Goal: Information Seeking & Learning: Learn about a topic

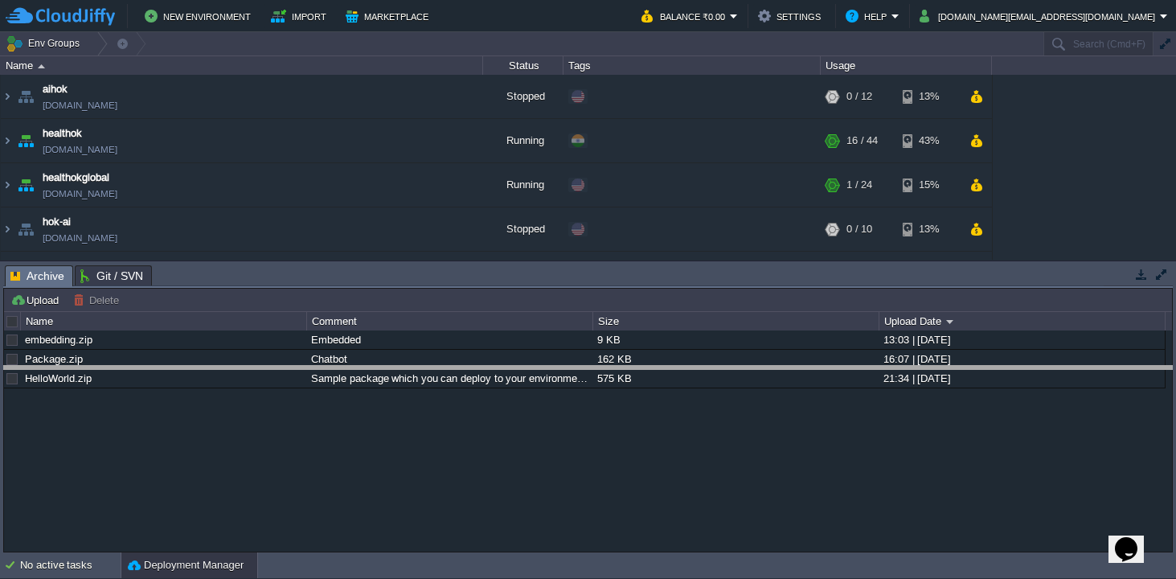
drag, startPoint x: 453, startPoint y: 277, endPoint x: 489, endPoint y: 379, distance: 109.1
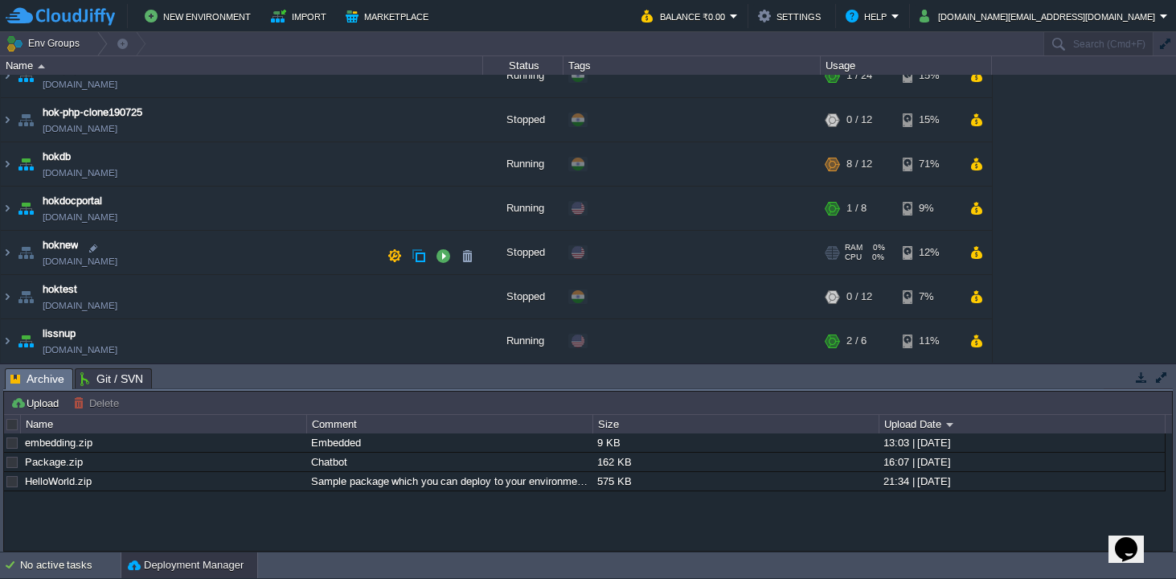
scroll to position [243, 0]
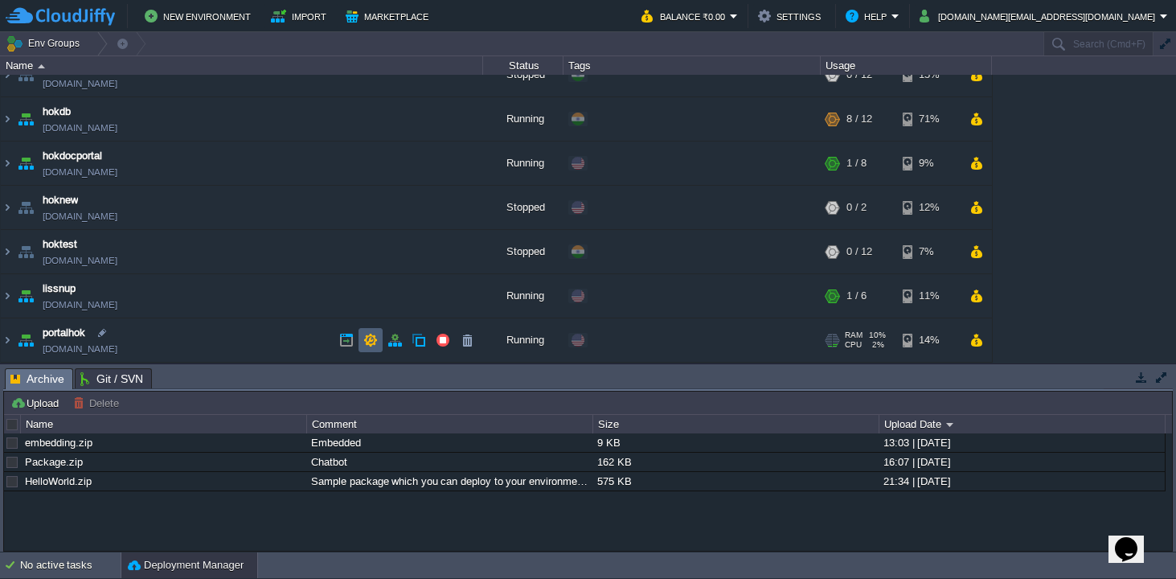
click at [374, 341] on button "button" at bounding box center [370, 340] width 14 height 14
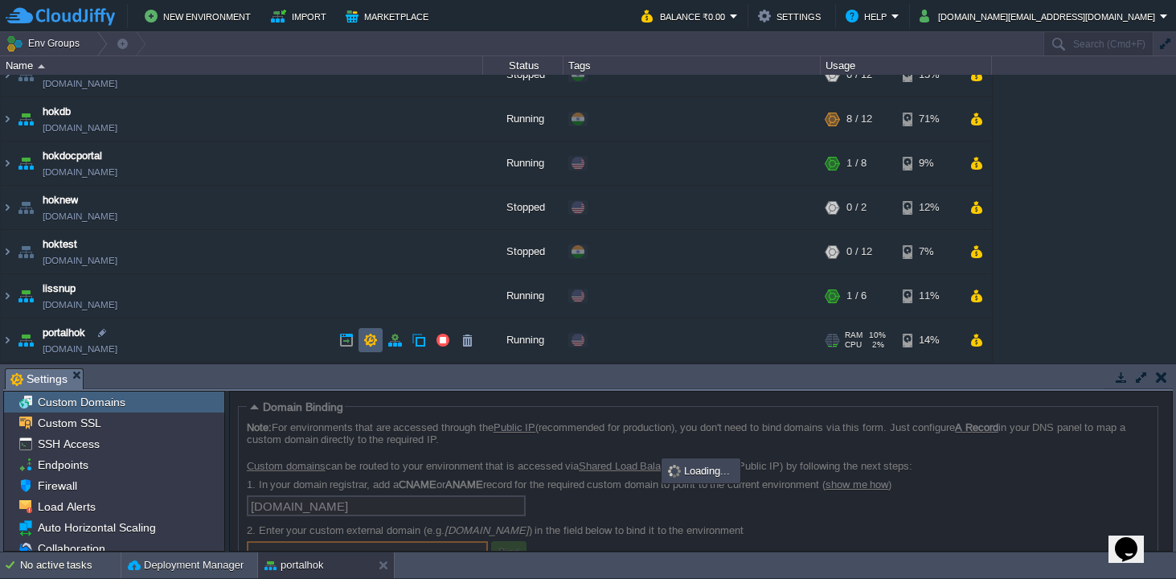
scroll to position [14, 0]
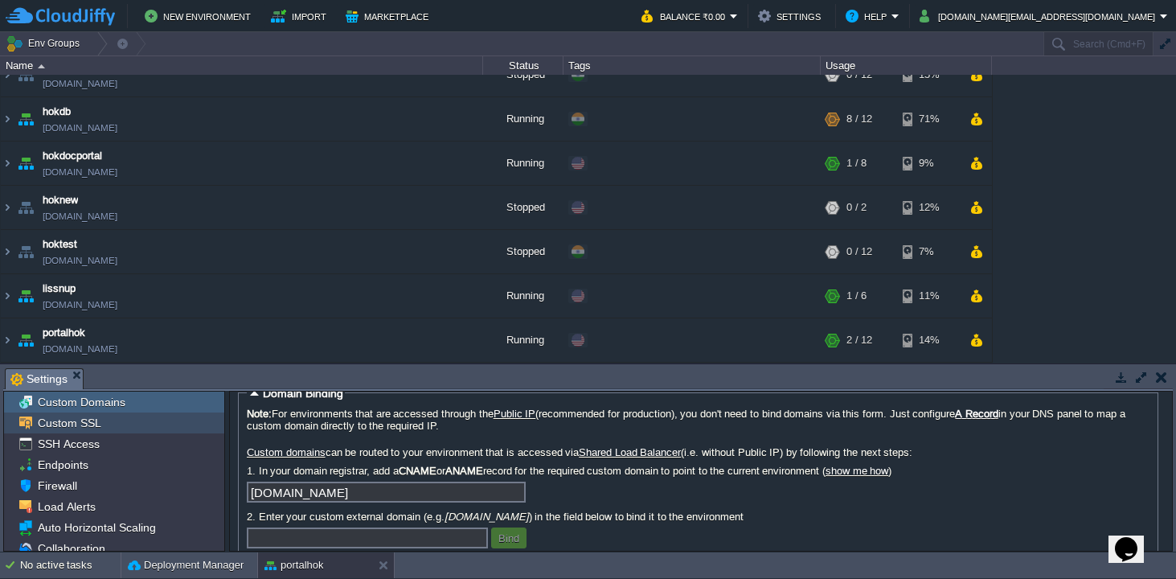
click at [55, 416] on span "Custom SSL" at bounding box center [69, 423] width 69 height 14
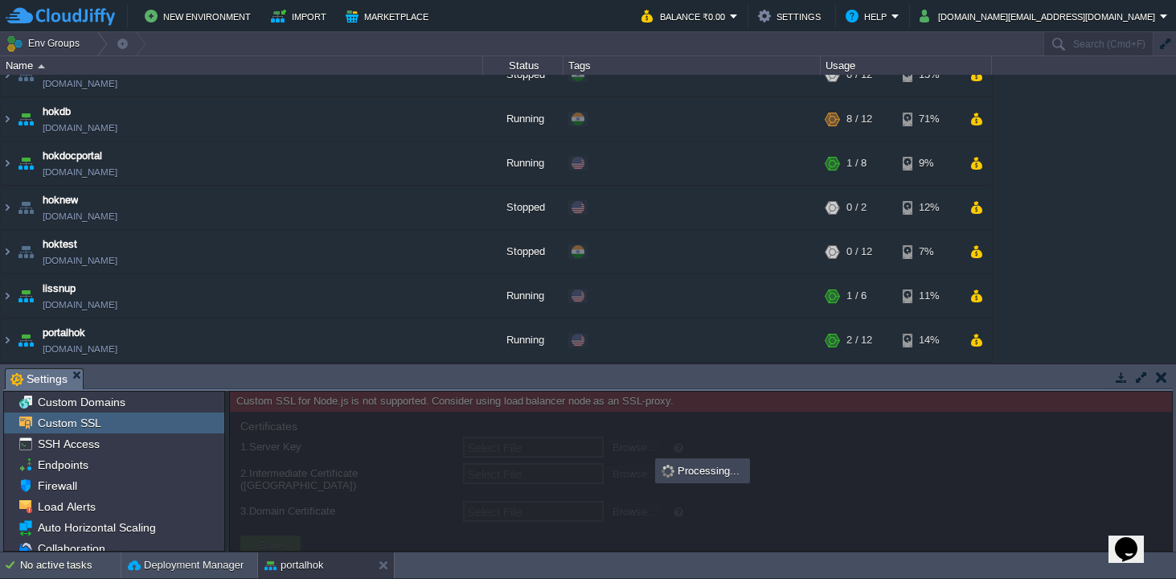
type input "Select File"
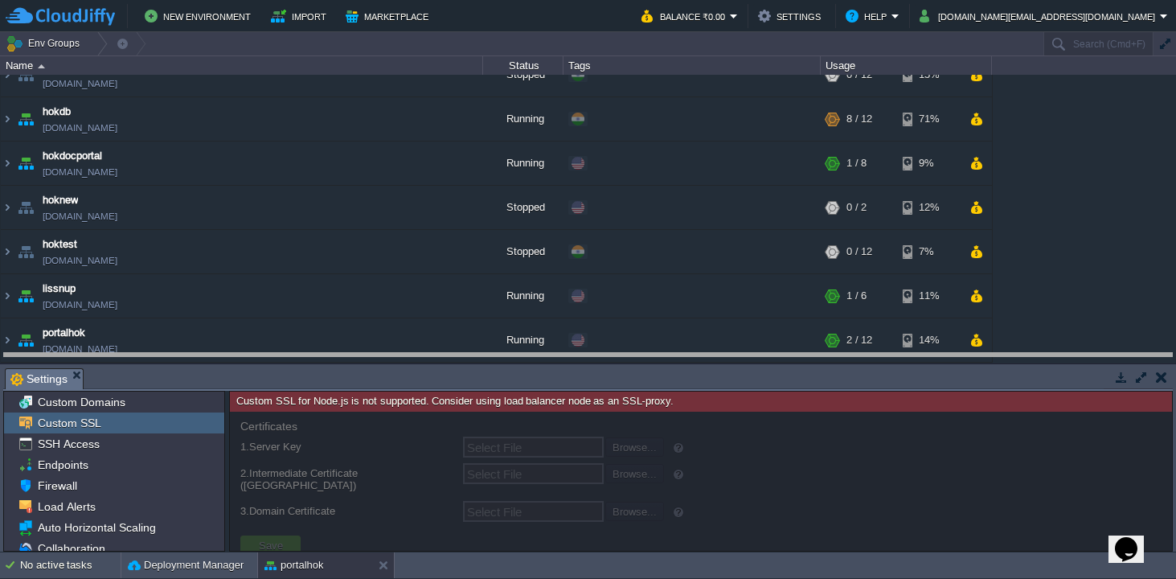
drag, startPoint x: 521, startPoint y: 379, endPoint x: 522, endPoint y: 364, distance: 15.3
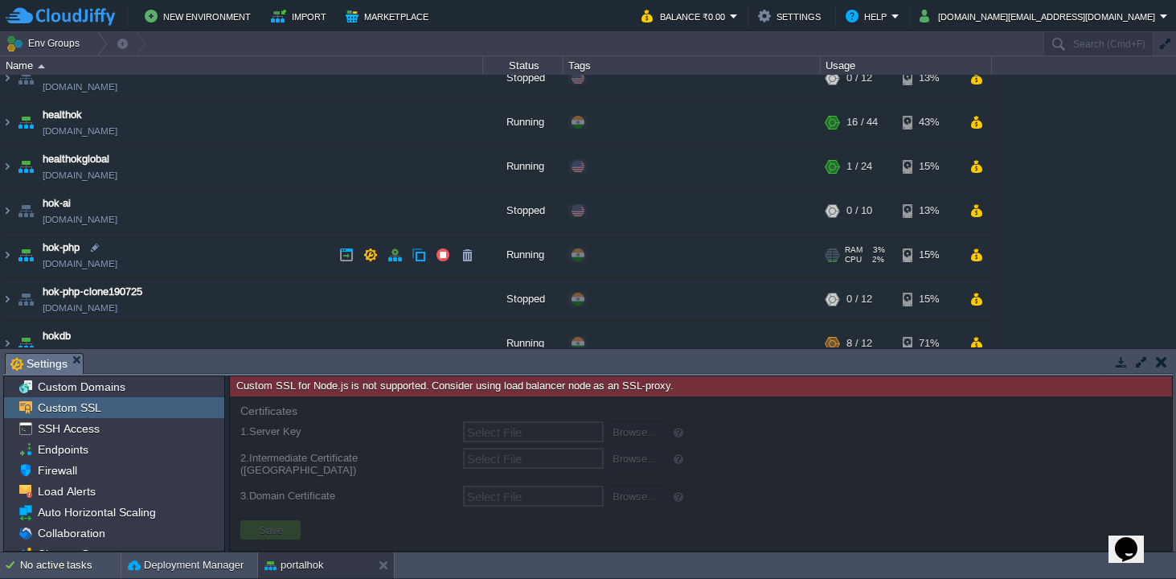
scroll to position [0, 0]
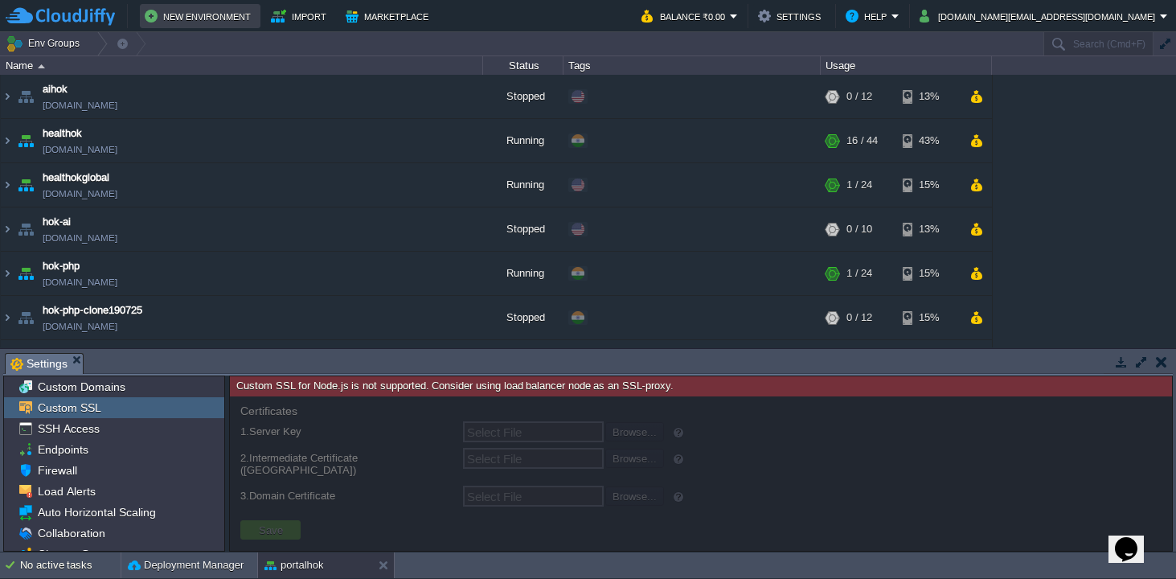
click at [220, 20] on button "New Environment" at bounding box center [200, 15] width 111 height 19
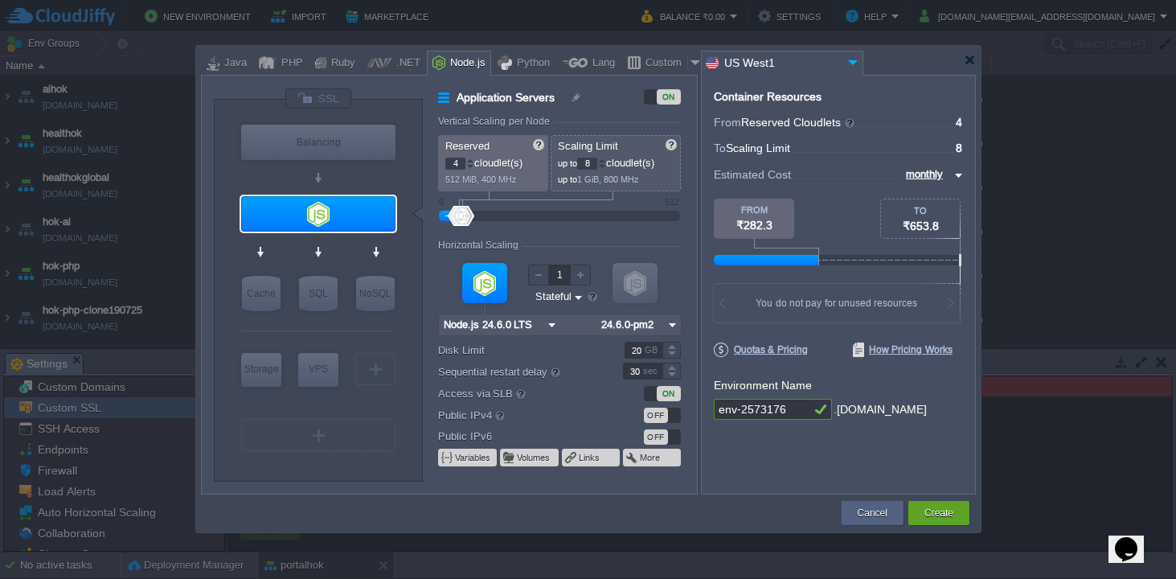
click at [793, 406] on input "env-2573176" at bounding box center [762, 409] width 96 height 21
type input "profile"
click at [949, 514] on button "Create" at bounding box center [939, 513] width 29 height 16
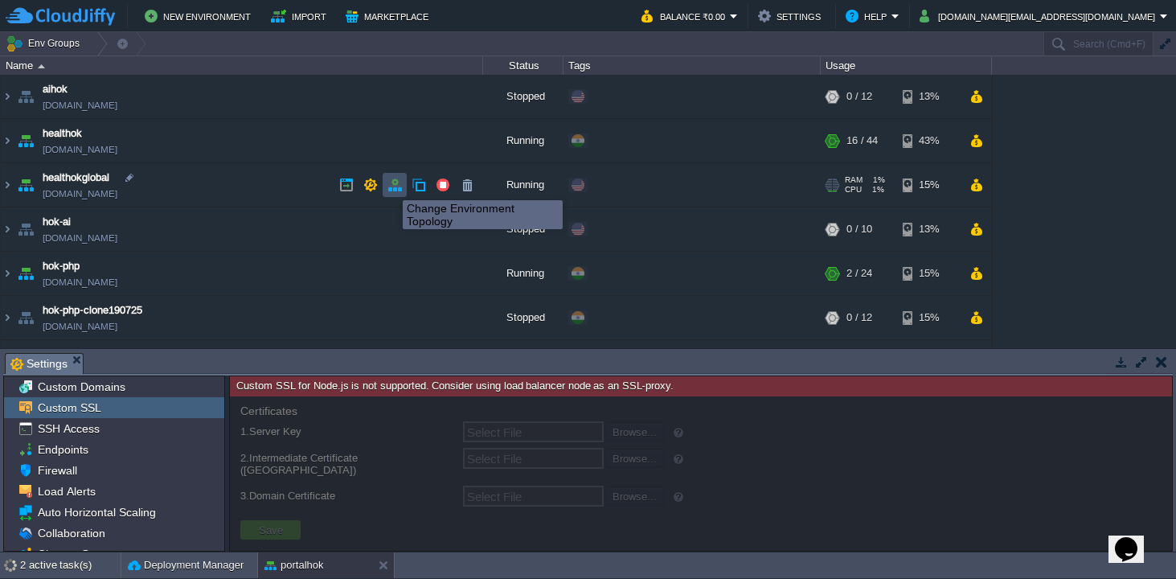
click at [391, 186] on button "button" at bounding box center [394, 185] width 14 height 14
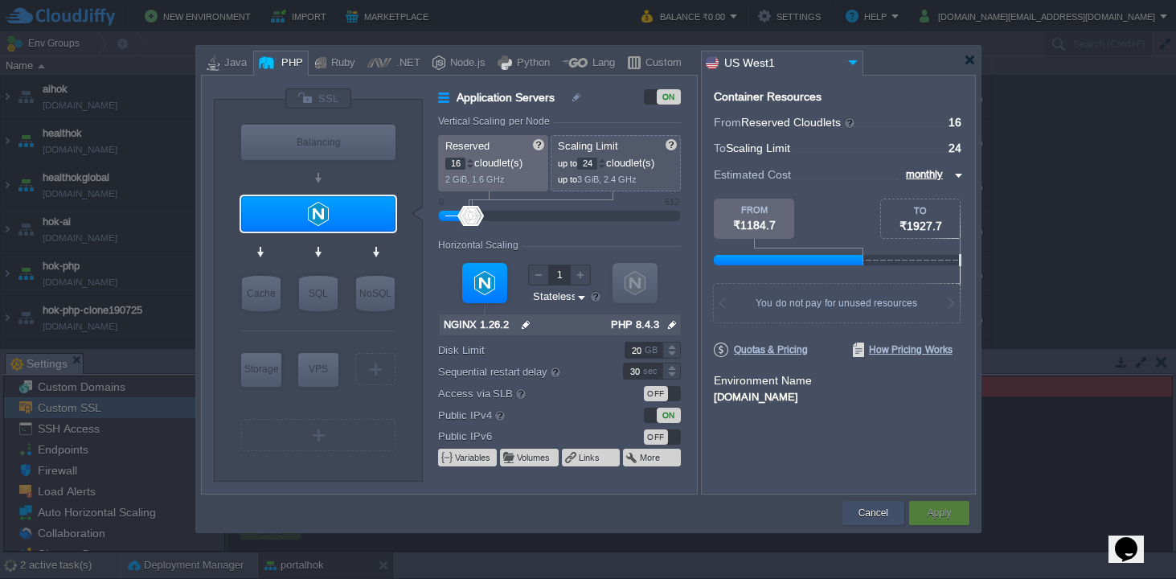
click at [864, 511] on button "Cancel" at bounding box center [874, 513] width 30 height 16
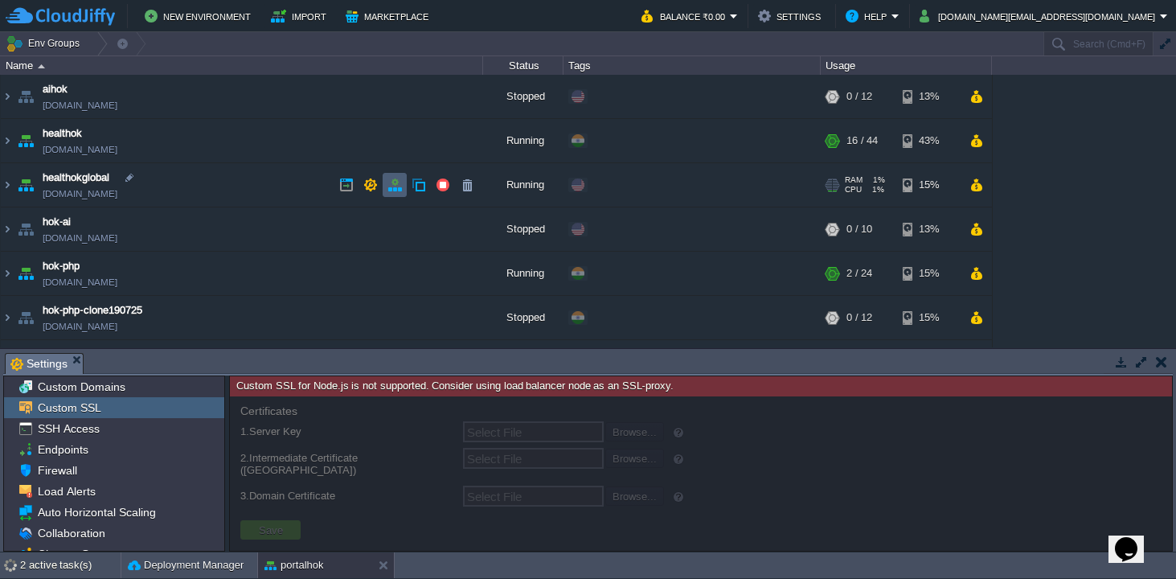
click at [387, 187] on button "button" at bounding box center [394, 185] width 14 height 14
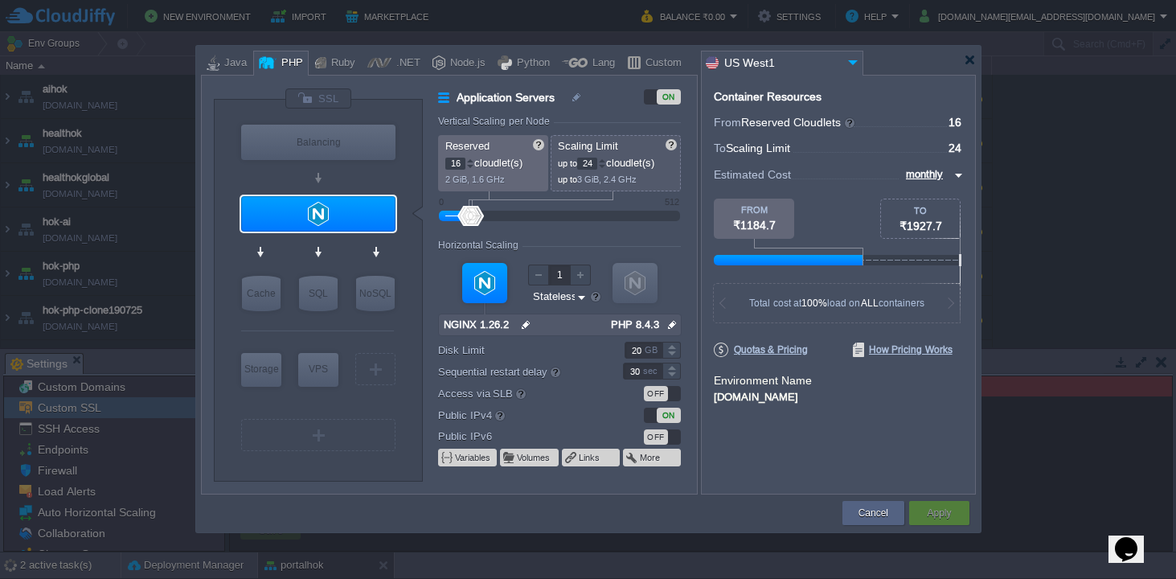
click at [896, 396] on div "[DOMAIN_NAME]" at bounding box center [838, 395] width 249 height 14
click at [854, 59] on img at bounding box center [852, 62] width 19 height 22
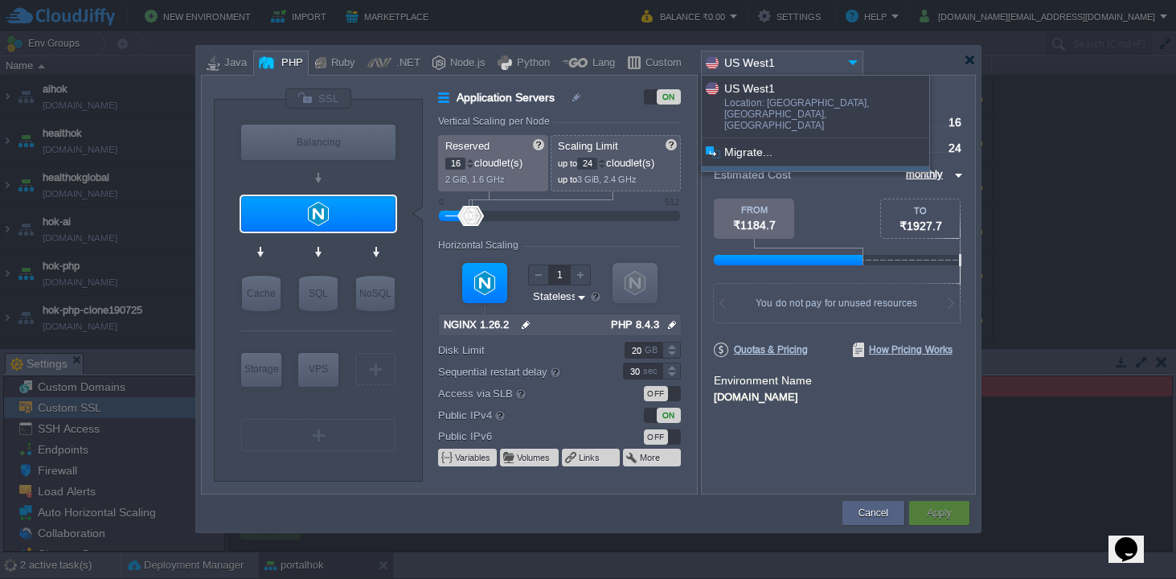
click at [762, 166] on div "More details..." at bounding box center [816, 179] width 228 height 27
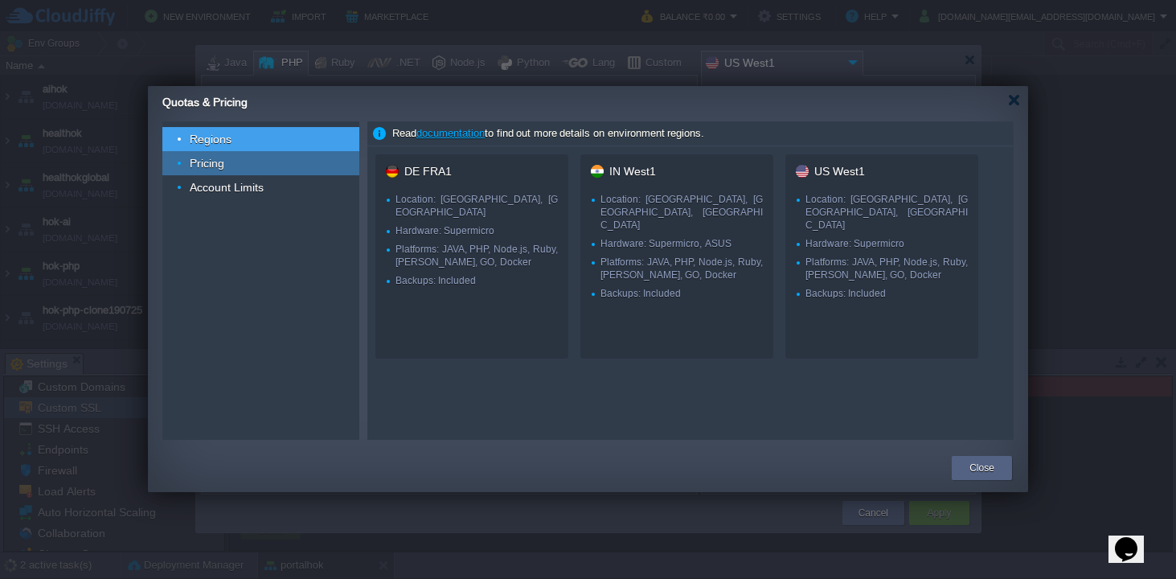
click at [215, 162] on span "Pricing" at bounding box center [207, 163] width 39 height 14
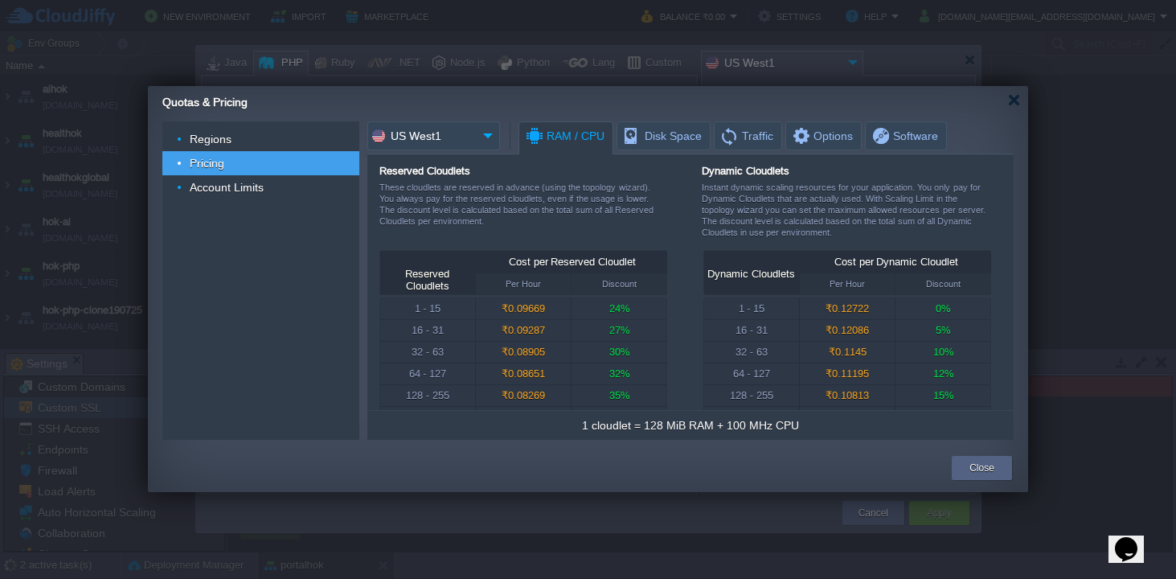
click at [489, 137] on img at bounding box center [488, 135] width 23 height 29
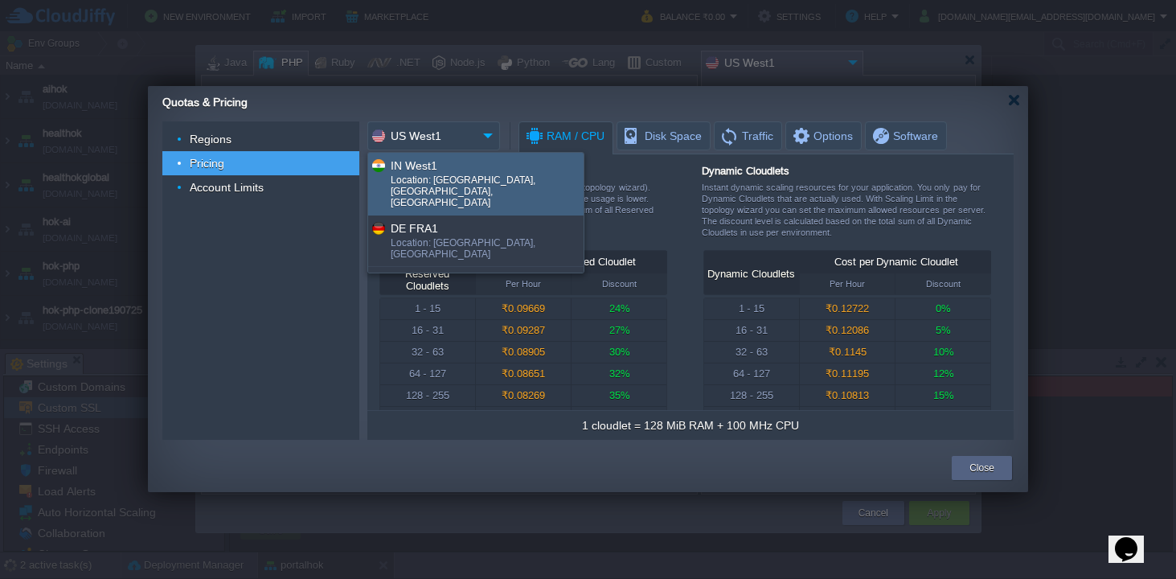
click at [450, 170] on div "IN West1" at bounding box center [486, 165] width 191 height 18
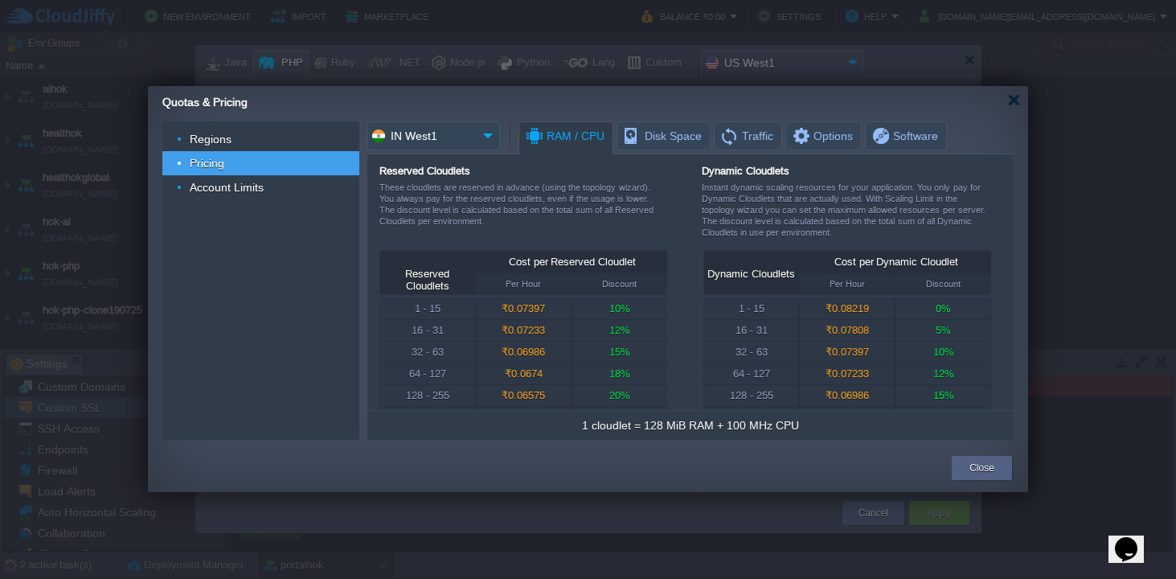
click at [490, 137] on img at bounding box center [488, 135] width 23 height 29
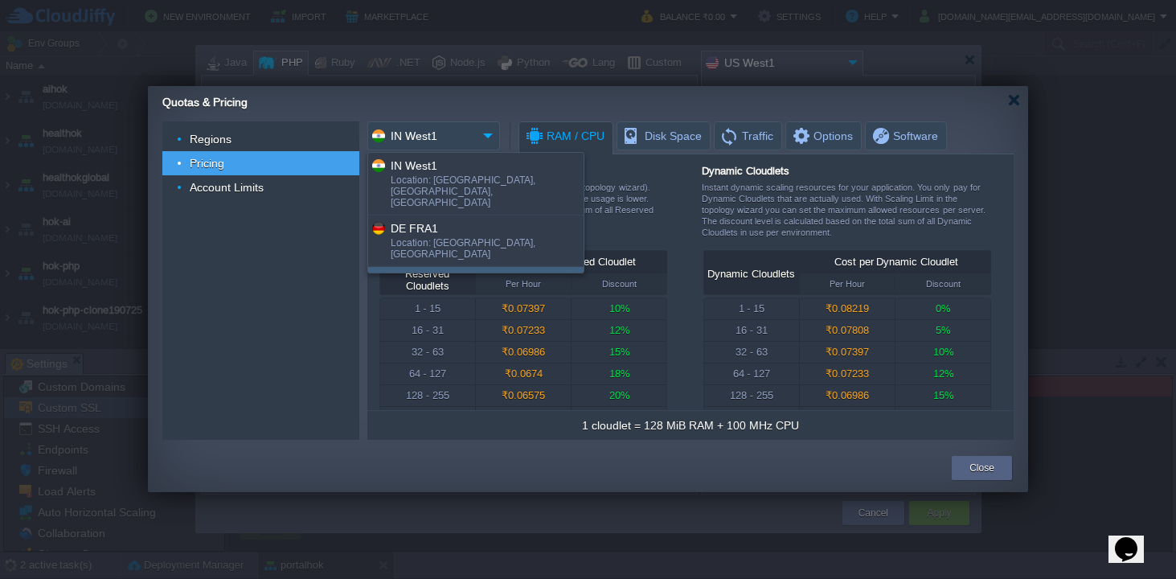
click at [434, 270] on div "US West1" at bounding box center [486, 279] width 191 height 18
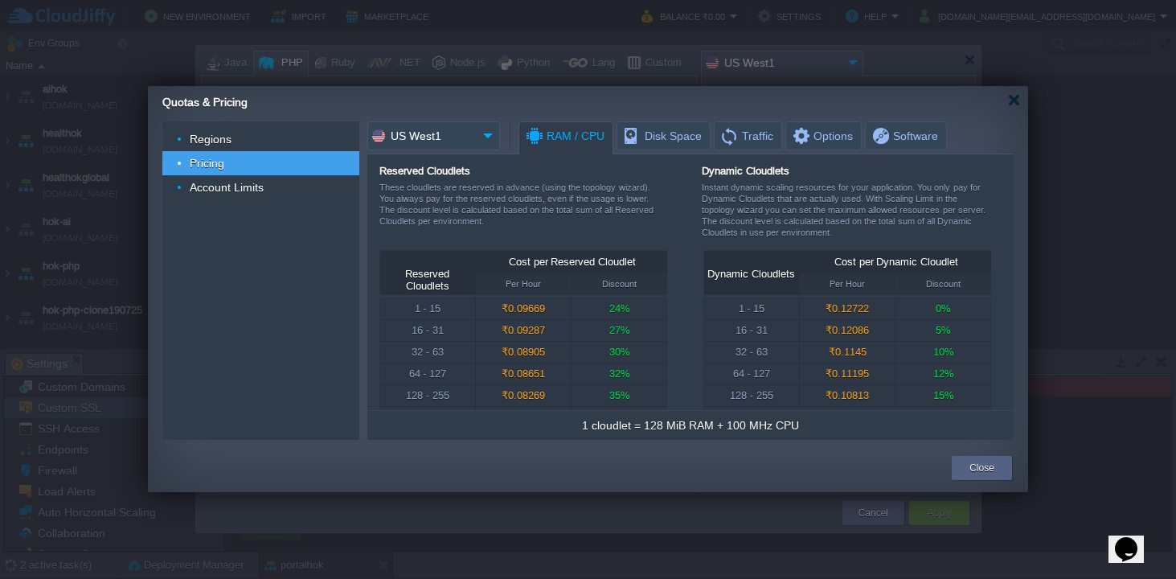
click at [489, 136] on img at bounding box center [488, 135] width 23 height 29
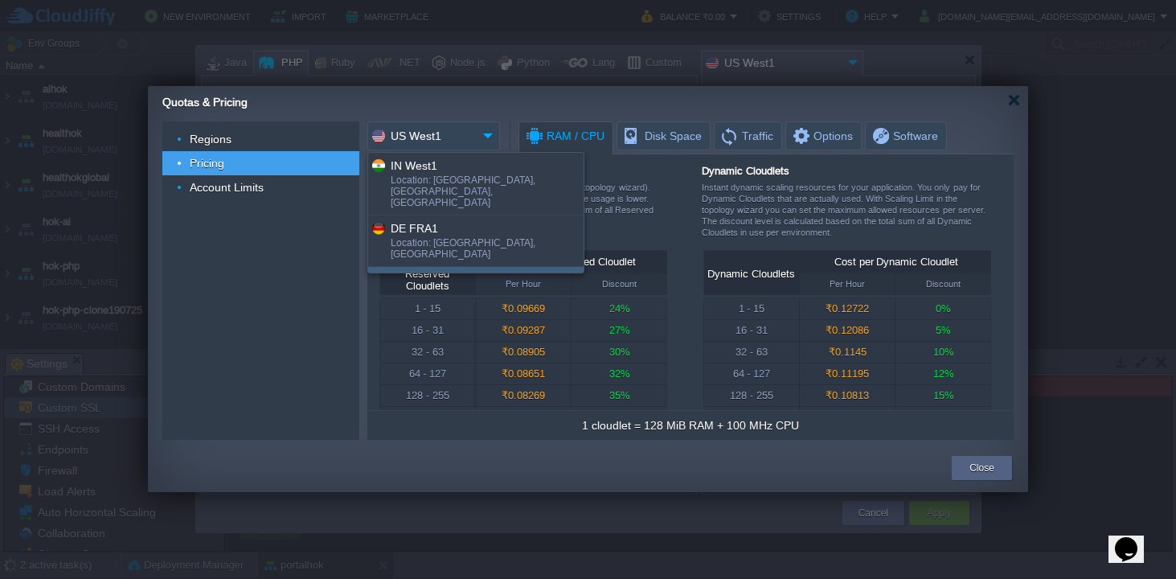
click at [580, 135] on span "RAM / CPU" at bounding box center [564, 136] width 80 height 28
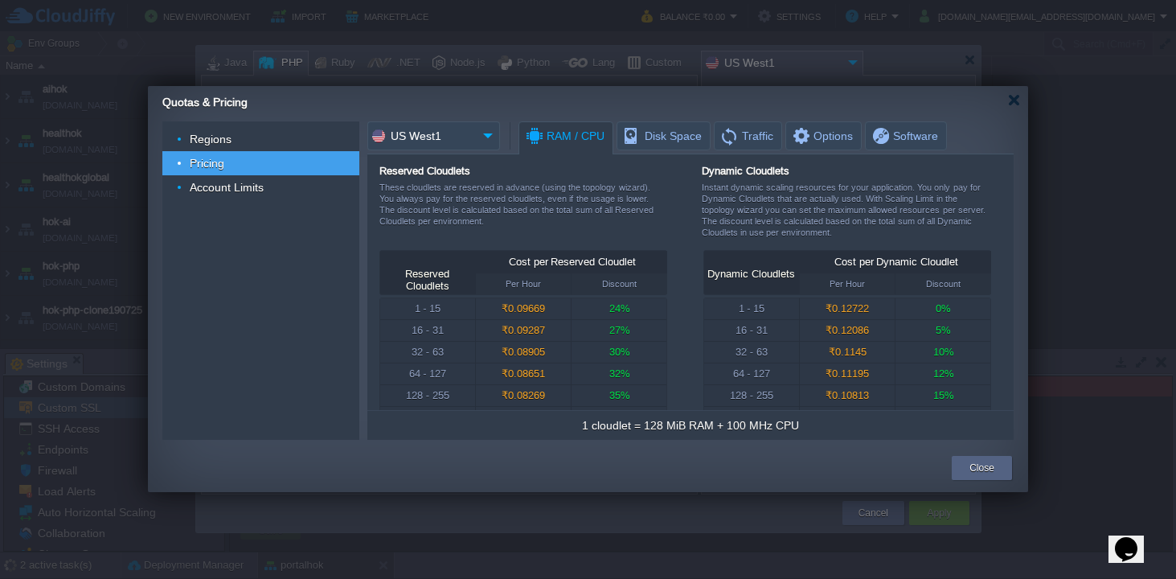
click at [571, 137] on span "RAM / CPU" at bounding box center [564, 136] width 80 height 28
click at [564, 137] on span "RAM / CPU" at bounding box center [564, 136] width 80 height 28
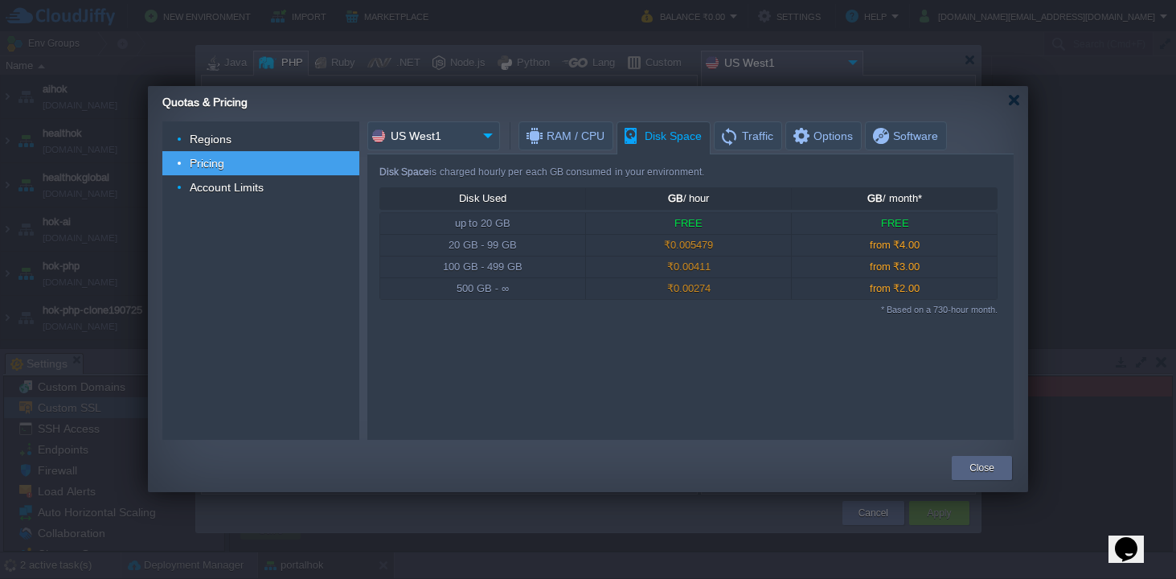
click at [678, 140] on span "Disk Space" at bounding box center [662, 136] width 80 height 28
click at [489, 137] on img at bounding box center [488, 135] width 23 height 29
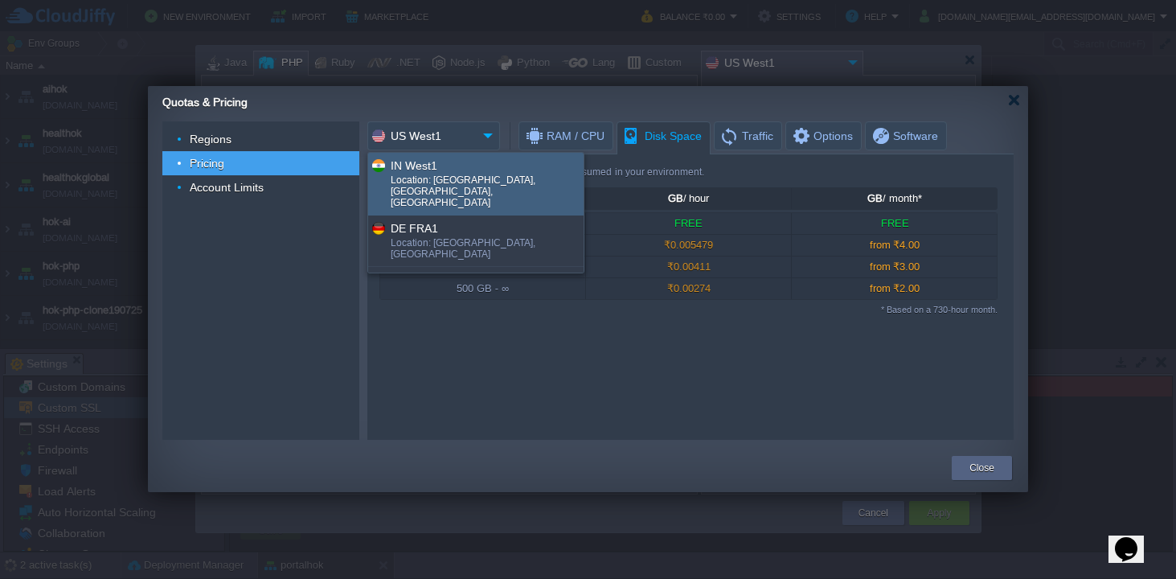
click at [451, 165] on div "IN West1" at bounding box center [486, 165] width 191 height 18
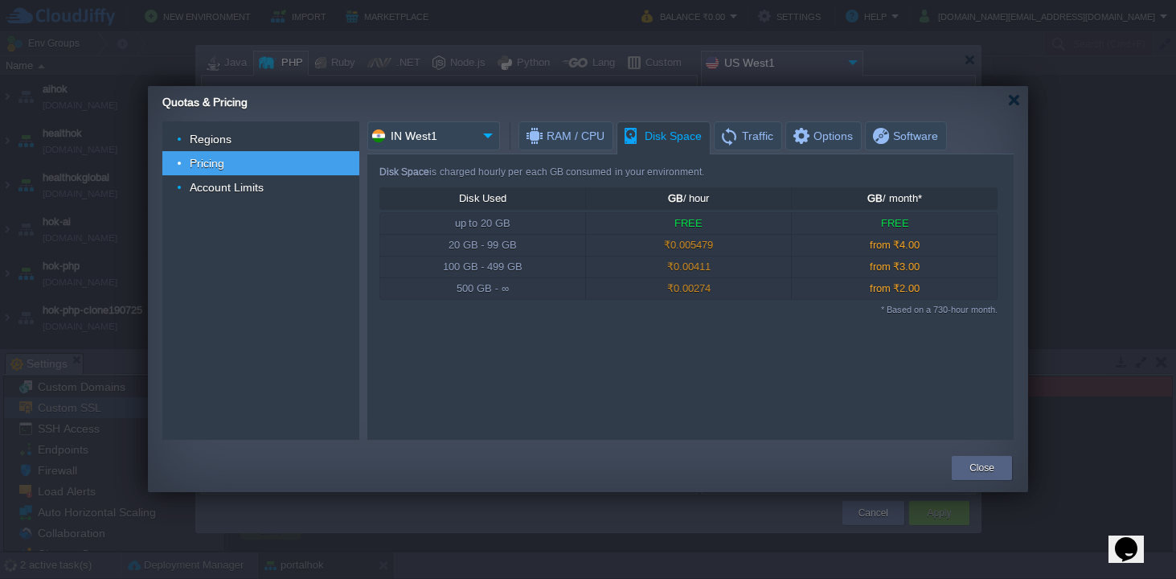
click at [488, 133] on img at bounding box center [488, 135] width 23 height 29
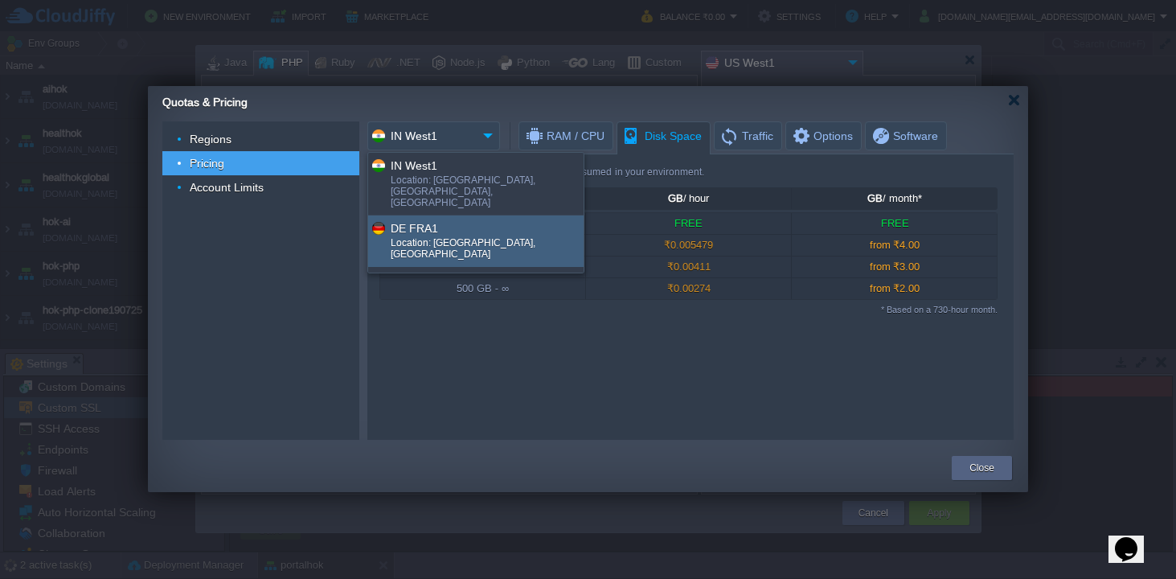
click at [433, 219] on div "DE FRA1" at bounding box center [486, 228] width 191 height 18
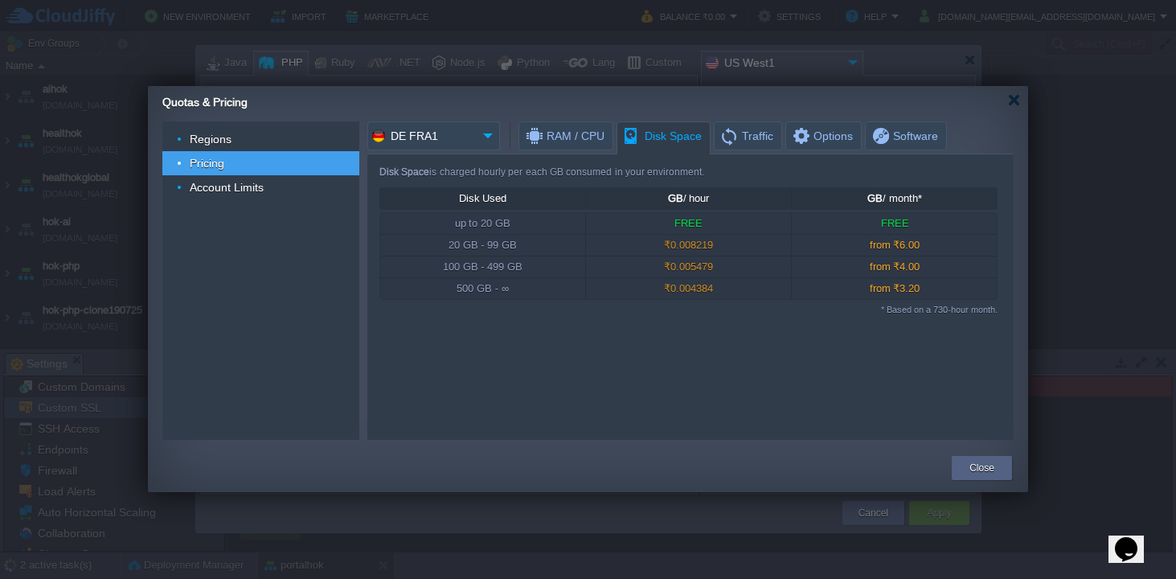
click at [488, 138] on img at bounding box center [488, 135] width 23 height 29
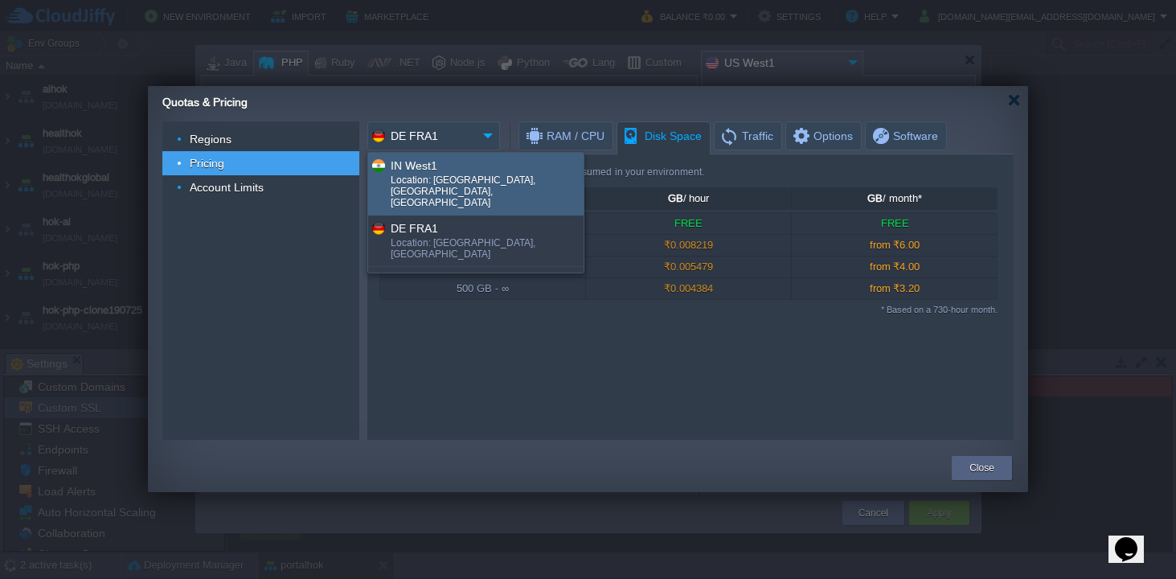
click at [429, 170] on div "IN West1" at bounding box center [486, 165] width 191 height 18
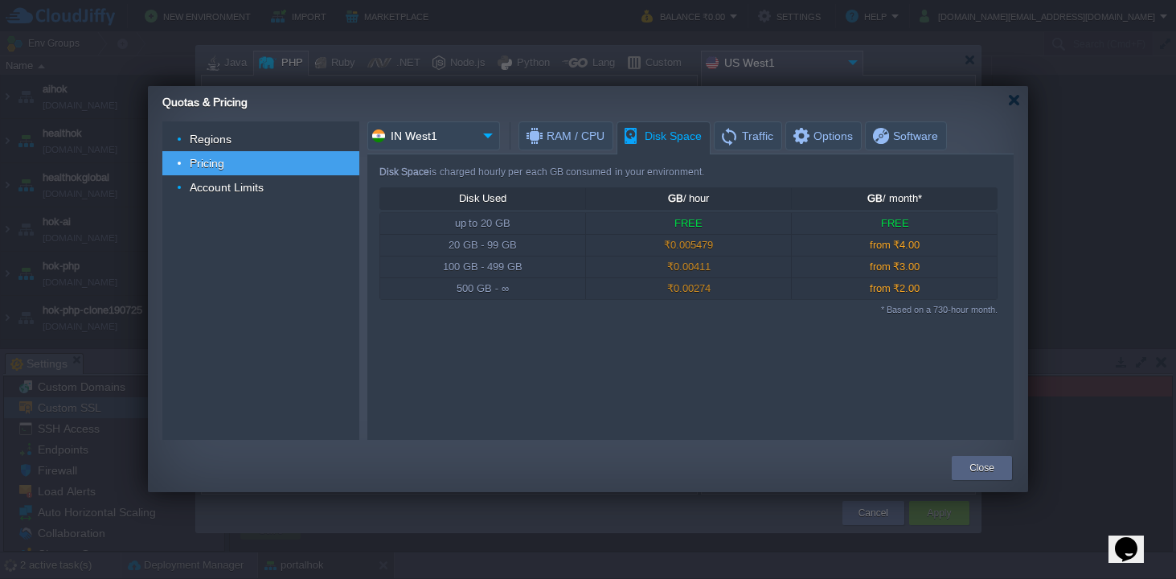
click at [488, 132] on img at bounding box center [488, 135] width 23 height 29
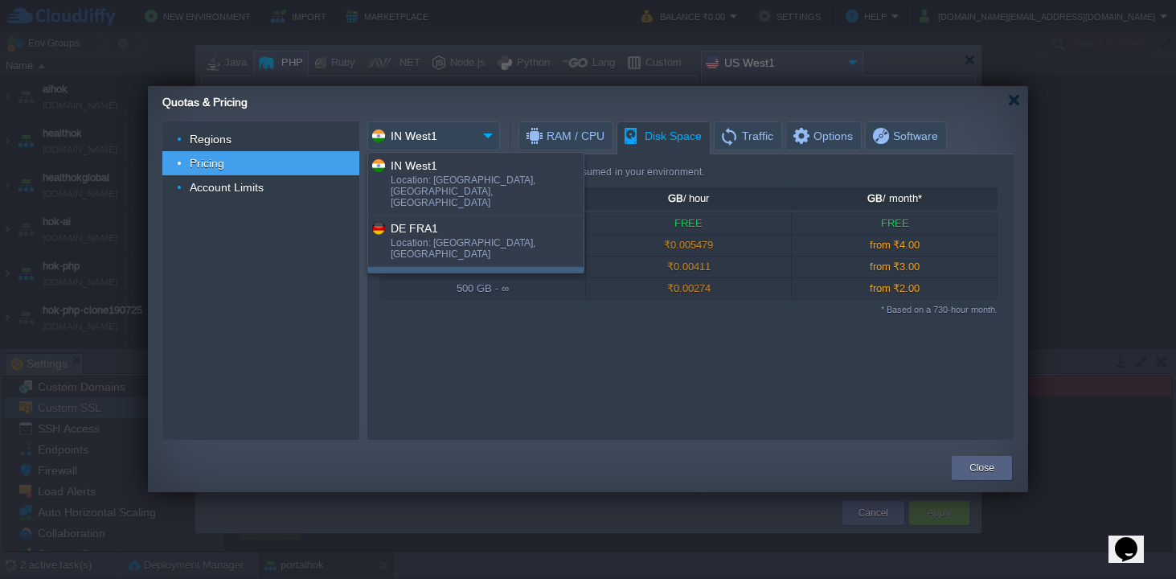
click at [422, 270] on div "US West1" at bounding box center [486, 279] width 191 height 18
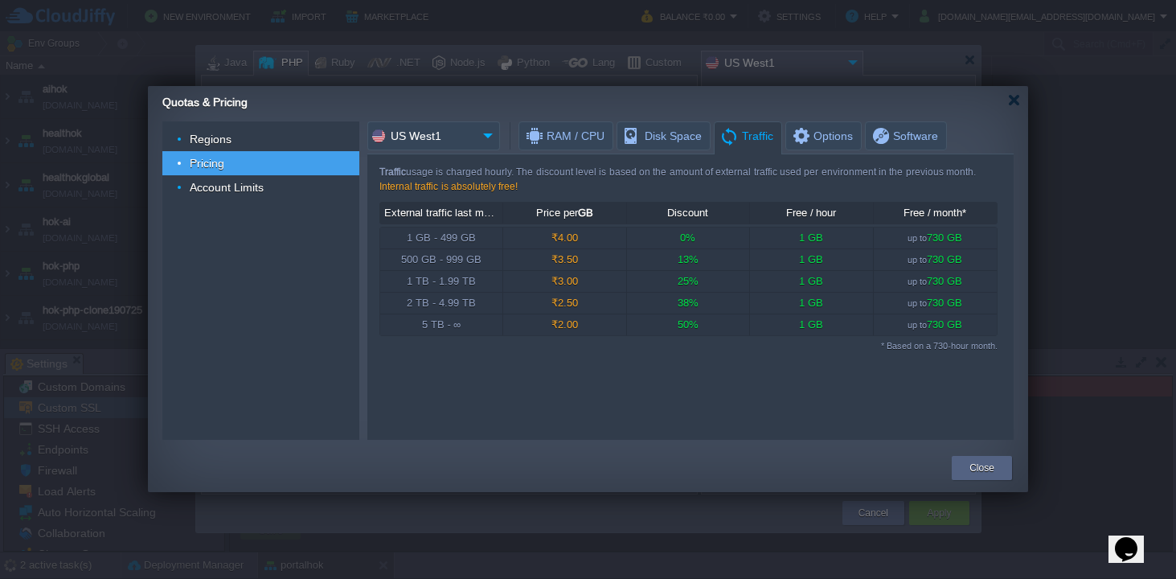
click at [735, 132] on span "Traffic" at bounding box center [747, 136] width 54 height 28
click at [489, 137] on img at bounding box center [488, 135] width 23 height 29
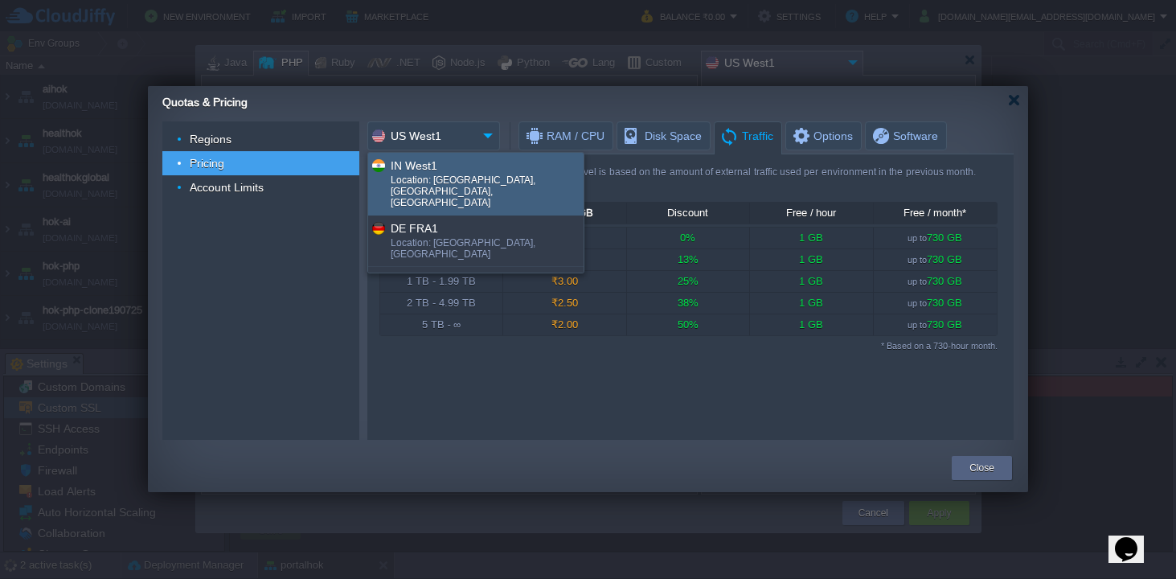
click at [448, 165] on div "IN West1" at bounding box center [486, 165] width 191 height 18
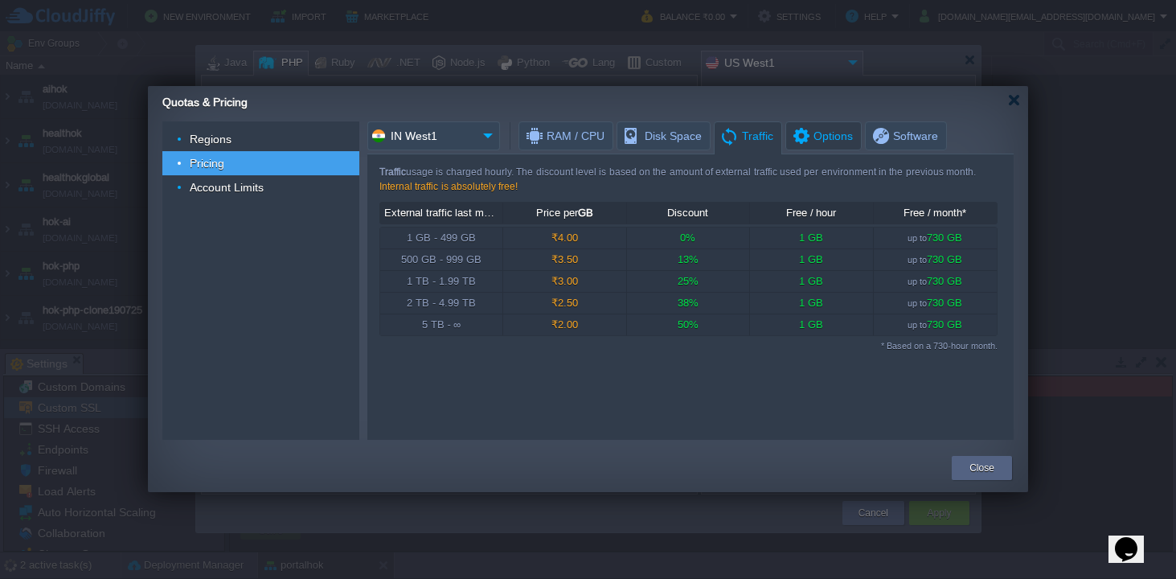
click at [813, 135] on span "Options" at bounding box center [822, 135] width 62 height 27
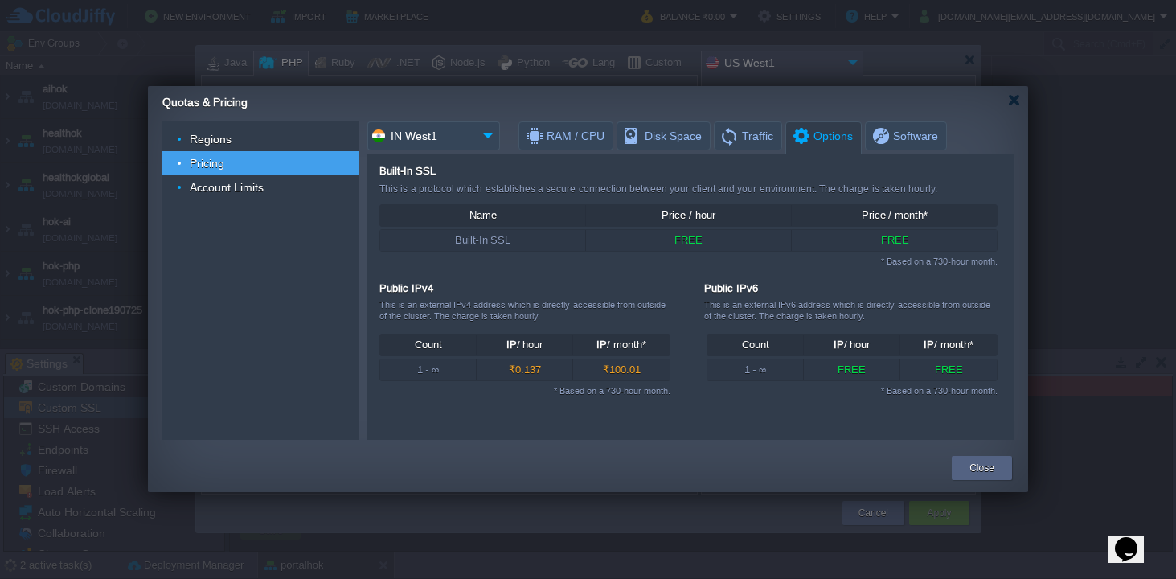
click at [490, 132] on img at bounding box center [488, 135] width 23 height 29
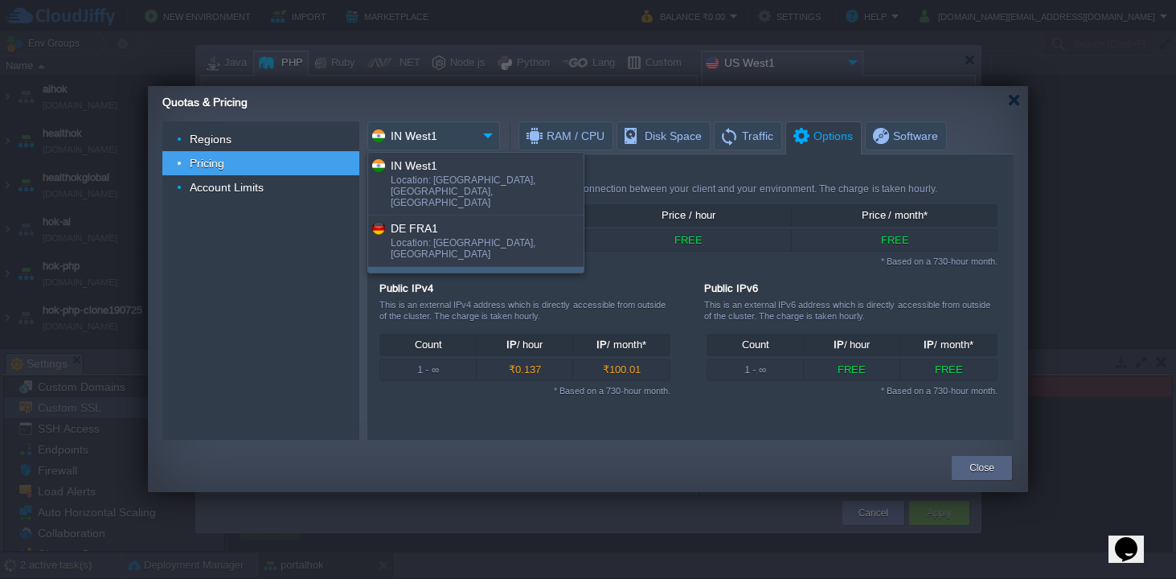
click at [441, 270] on div "US West1" at bounding box center [486, 279] width 191 height 18
type input "US West1"
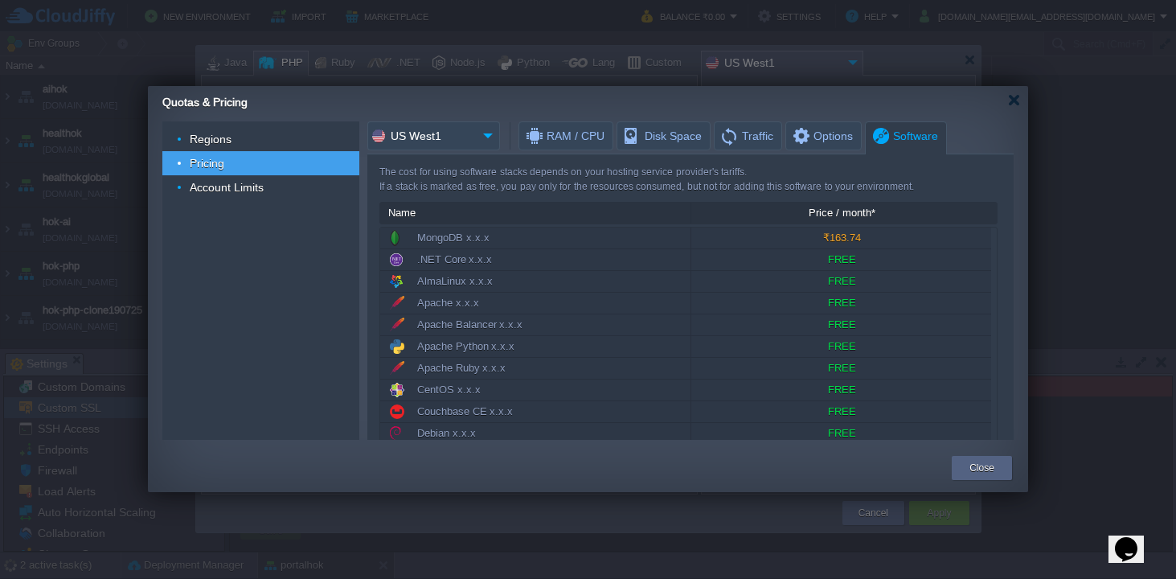
click at [879, 132] on span "Software" at bounding box center [905, 136] width 68 height 28
click at [222, 190] on span "Account Limits" at bounding box center [227, 187] width 78 height 14
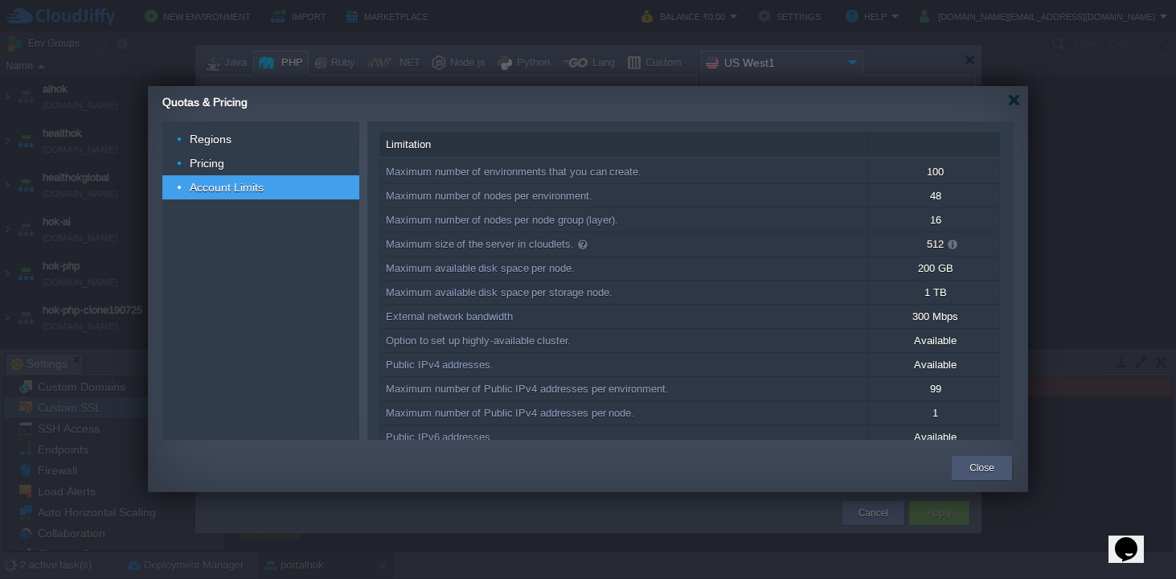
click at [975, 467] on button "Close" at bounding box center [982, 468] width 25 height 16
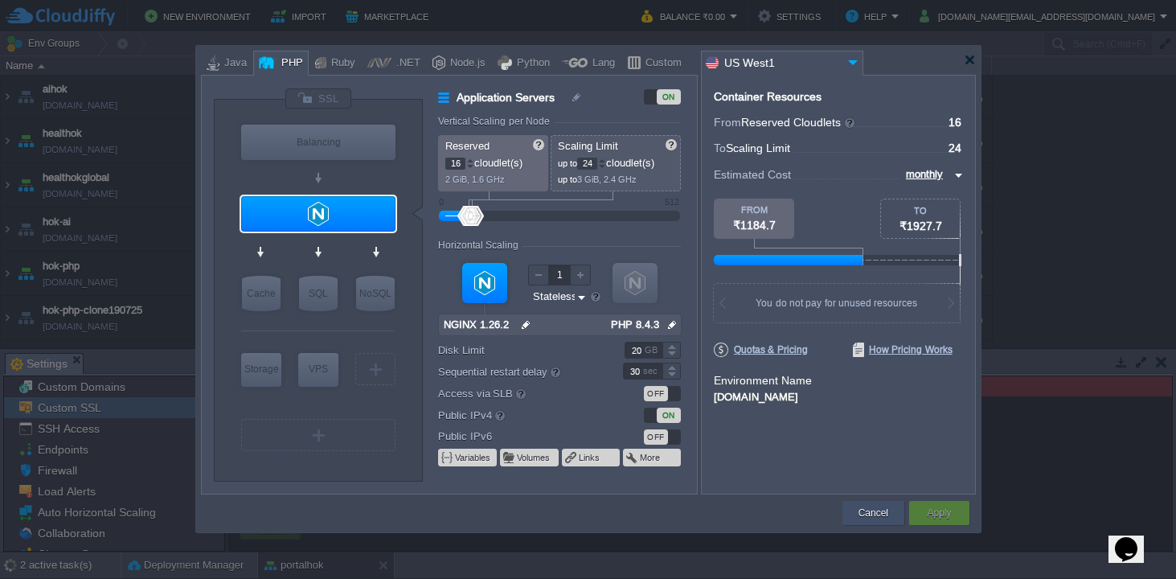
click at [864, 519] on button "Cancel" at bounding box center [874, 513] width 30 height 16
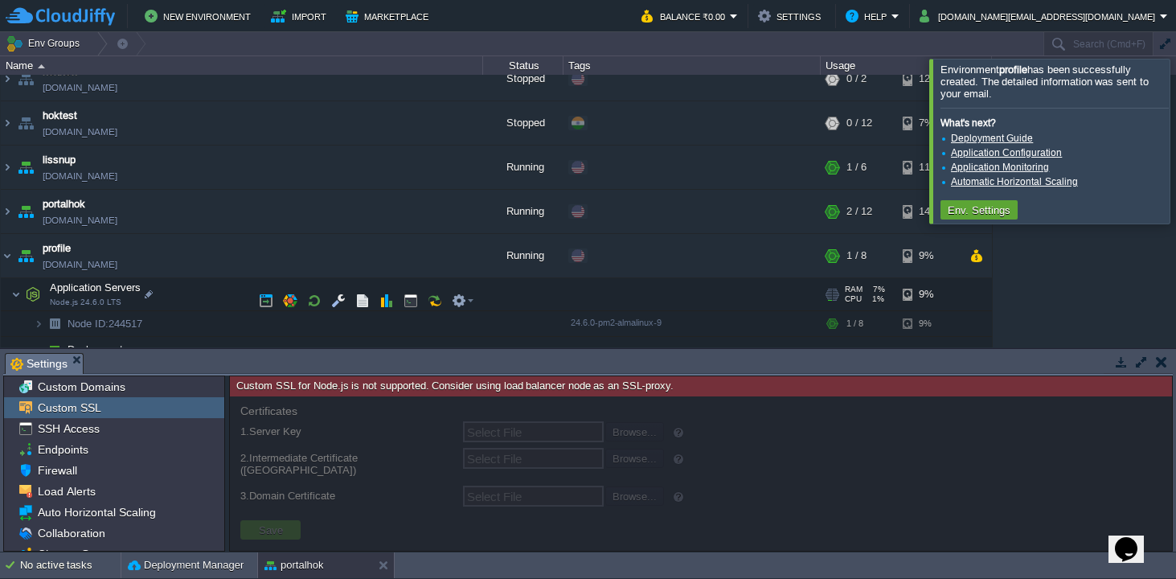
scroll to position [387, 0]
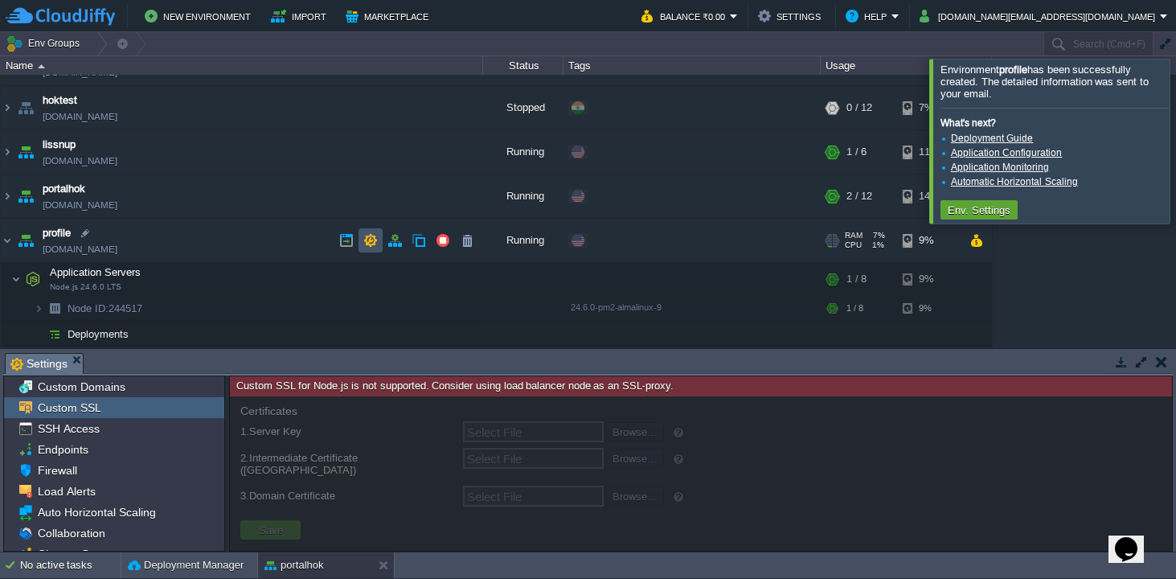
click at [364, 238] on button "button" at bounding box center [370, 240] width 14 height 14
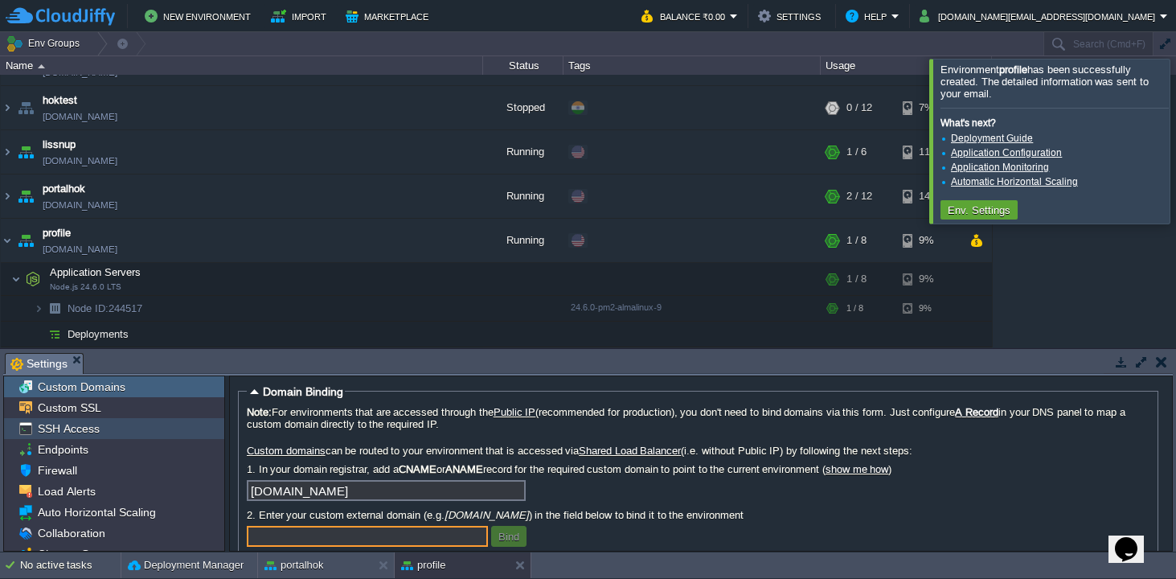
click at [87, 433] on span "SSH Access" at bounding box center [69, 428] width 68 height 14
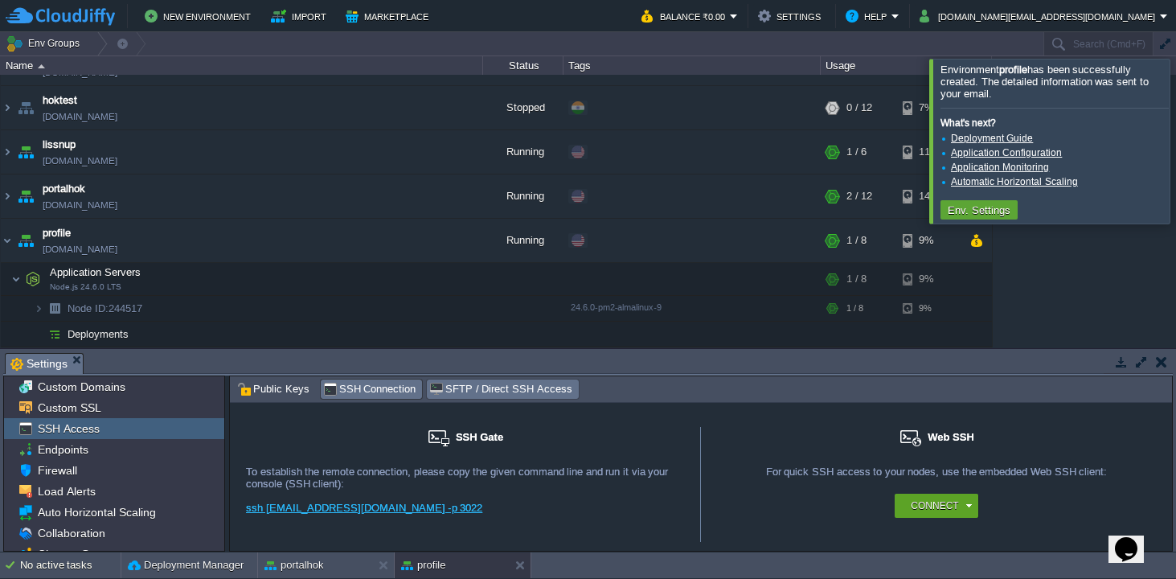
click at [499, 389] on span "SFTP / Direct SSH Access" at bounding box center [500, 389] width 142 height 18
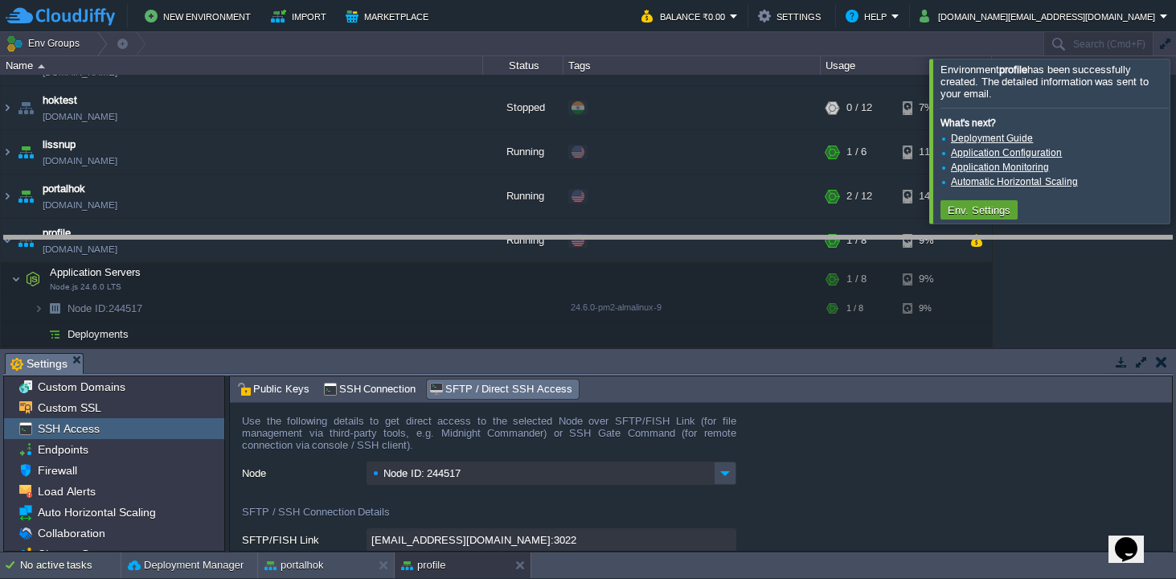
drag, startPoint x: 519, startPoint y: 359, endPoint x: 507, endPoint y: 242, distance: 117.9
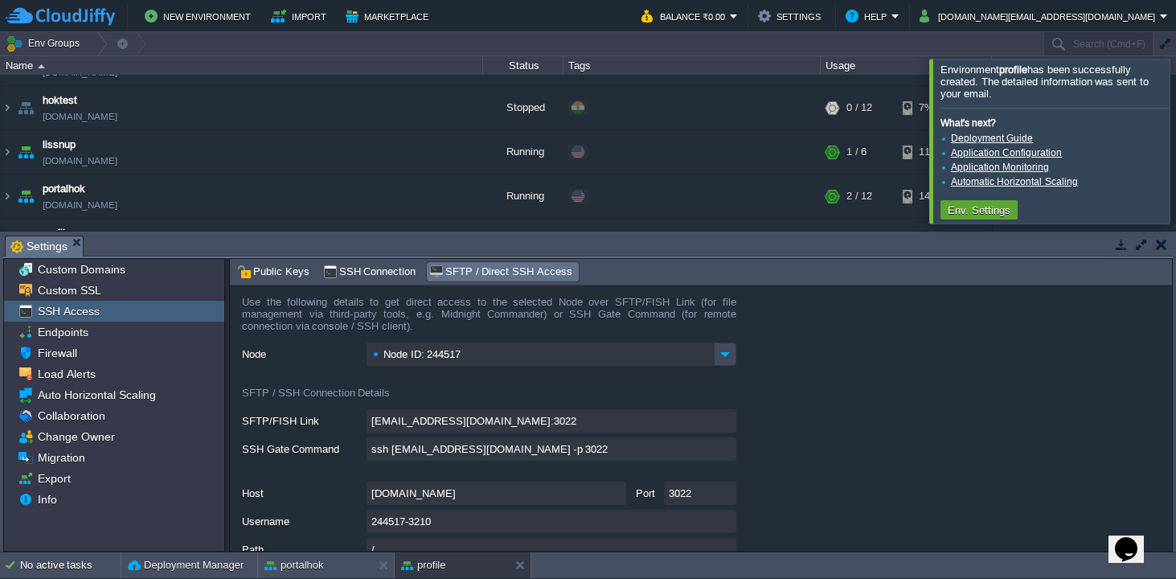
scroll to position [0, 0]
click at [729, 424] on input "[EMAIL_ADDRESS][DOMAIN_NAME]:3022" at bounding box center [552, 422] width 370 height 23
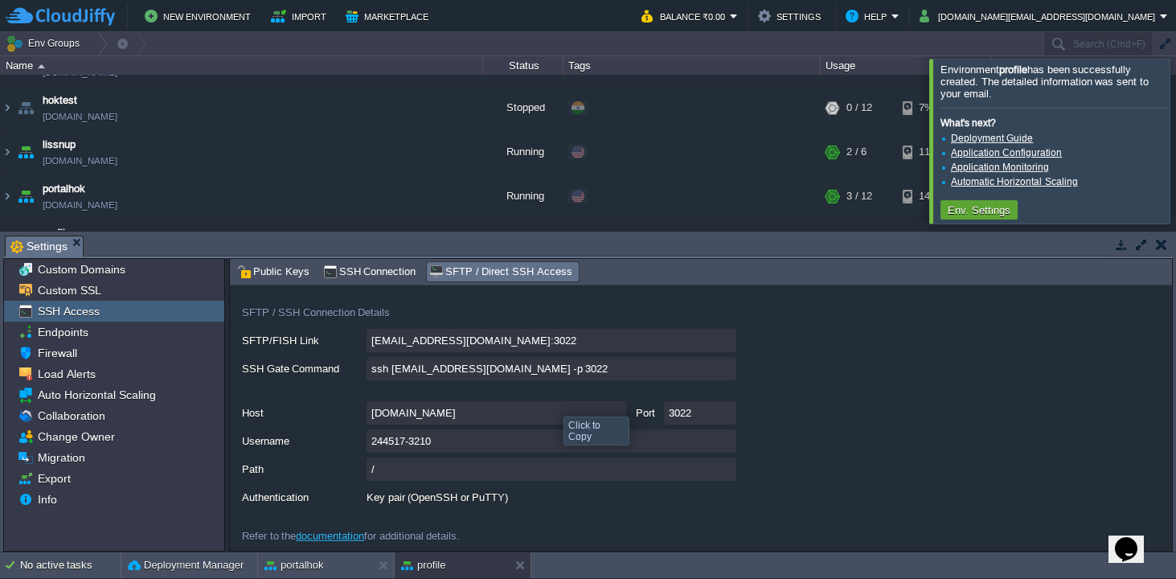
scroll to position [87, 0]
